Goal: Task Accomplishment & Management: Use online tool/utility

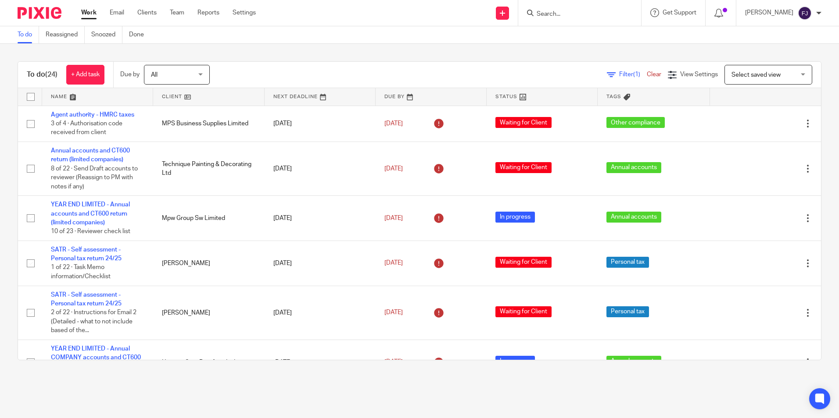
scroll to position [479, 0]
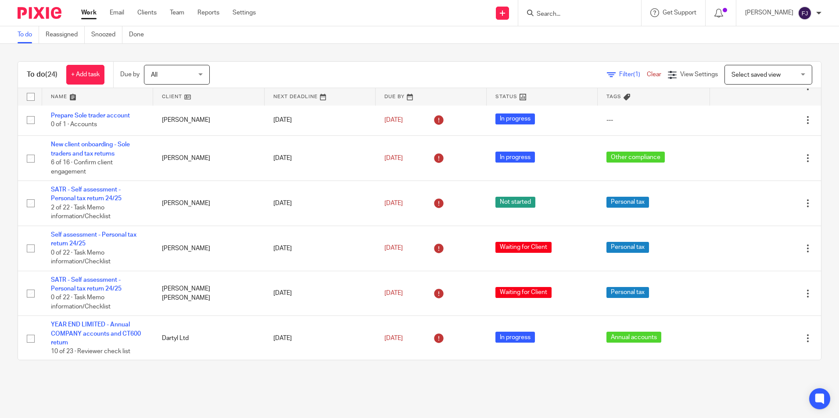
click at [94, 8] on div "Work Email Clients Team Reports Settings Work Email Clients Team Reports Settin…" at bounding box center [170, 13] width 196 height 26
click at [89, 12] on link "Work" at bounding box center [88, 12] width 15 height 9
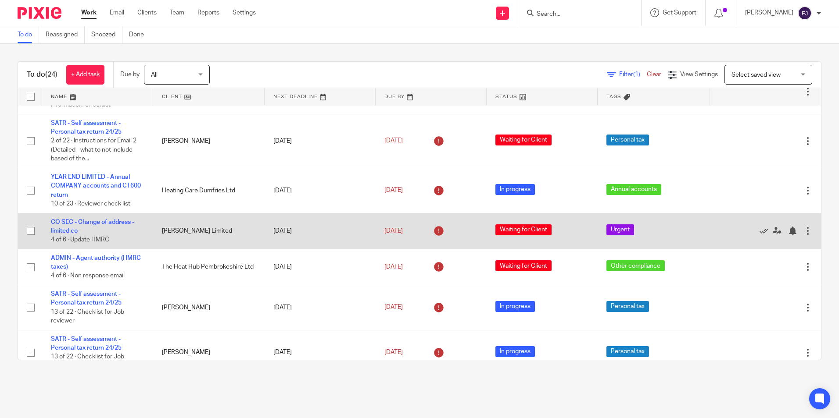
scroll to position [0, 0]
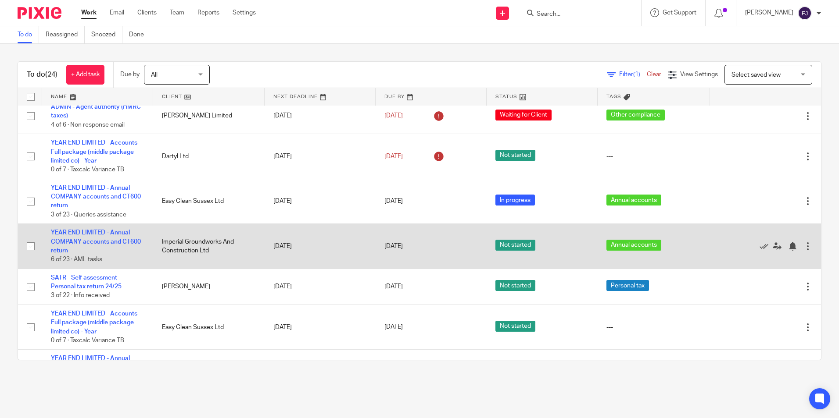
scroll to position [786, 0]
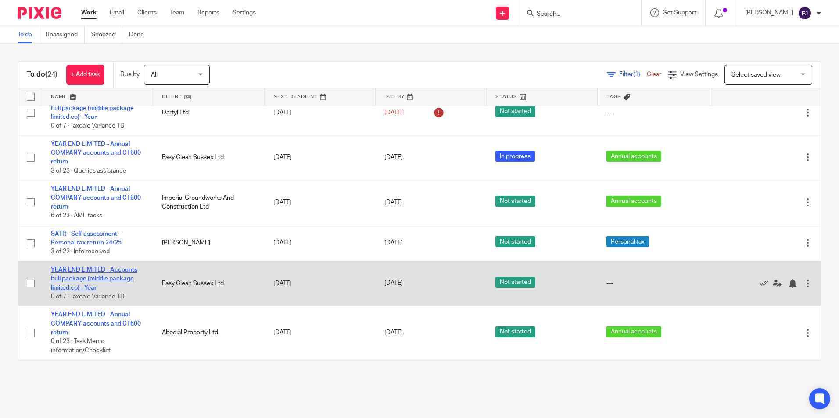
click at [120, 276] on link "YEAR END LIMITED - Accounts Full package (middle package limited co) - Year" at bounding box center [94, 279] width 86 height 24
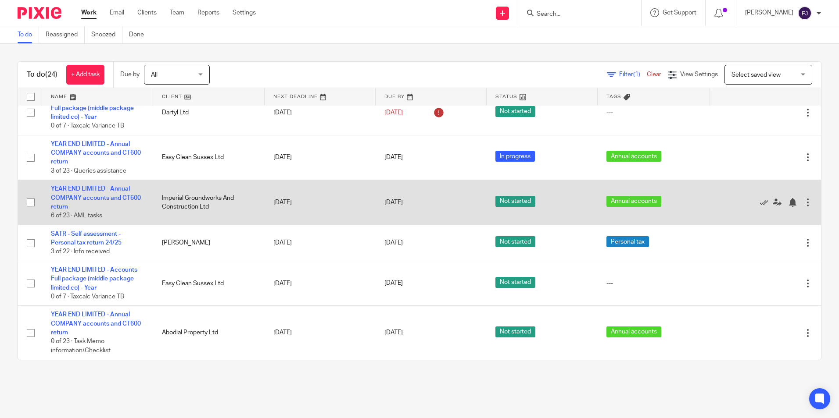
scroll to position [742, 0]
